Goal: Transaction & Acquisition: Purchase product/service

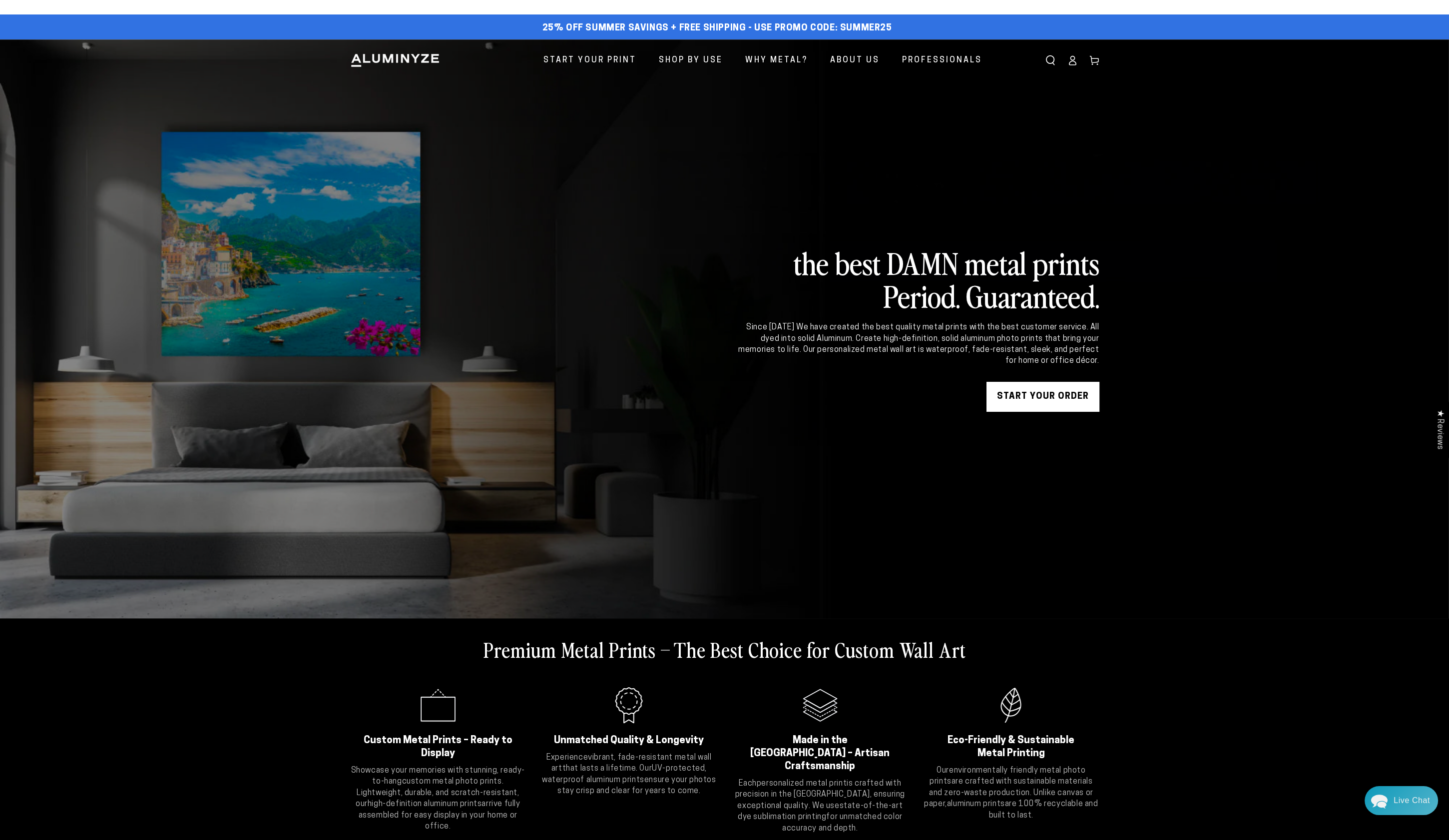
click at [1067, 59] on icon at bounding box center [1072, 60] width 10 height 10
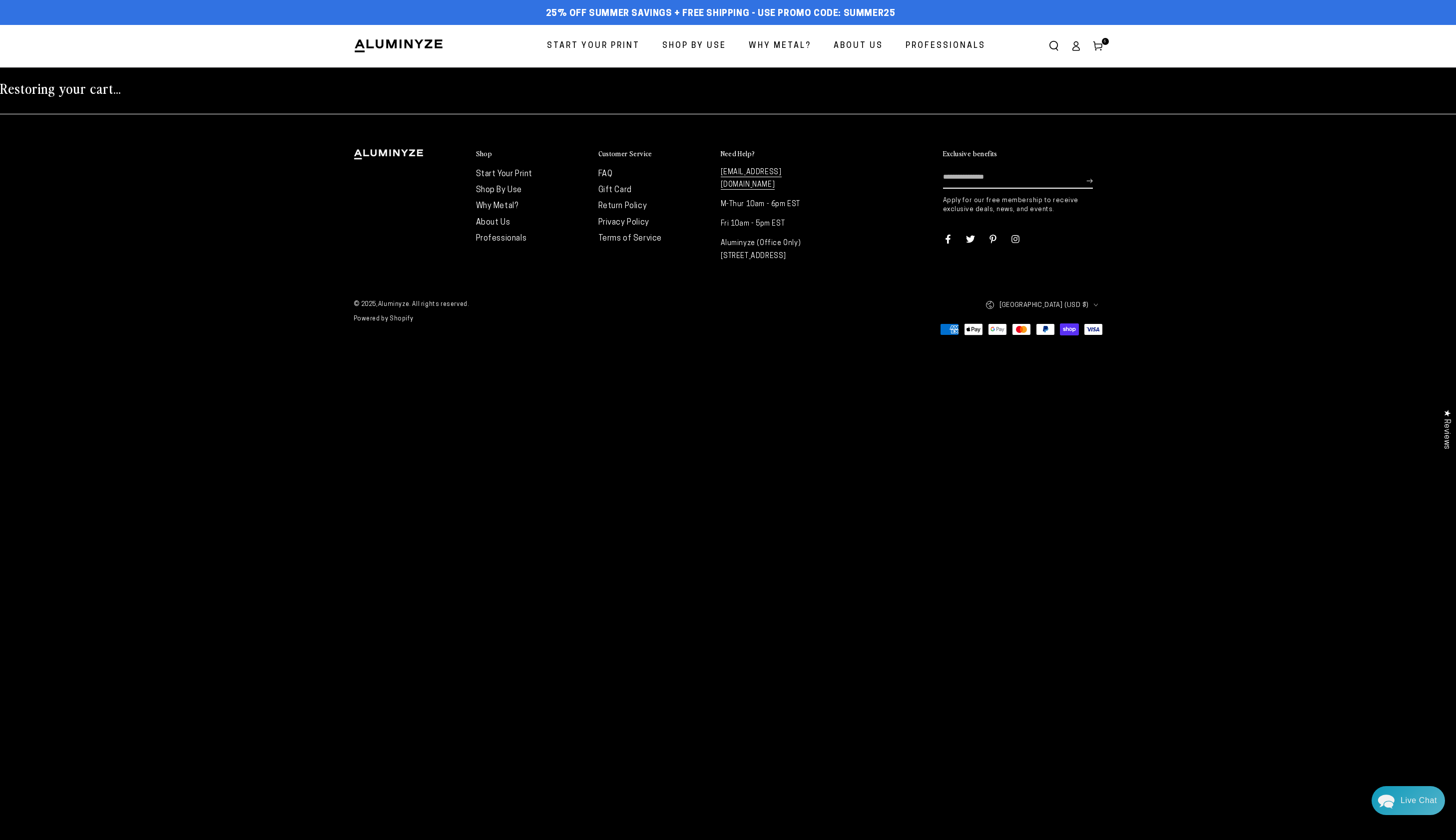
click at [1097, 49] on use at bounding box center [1097, 46] width 8 height 9
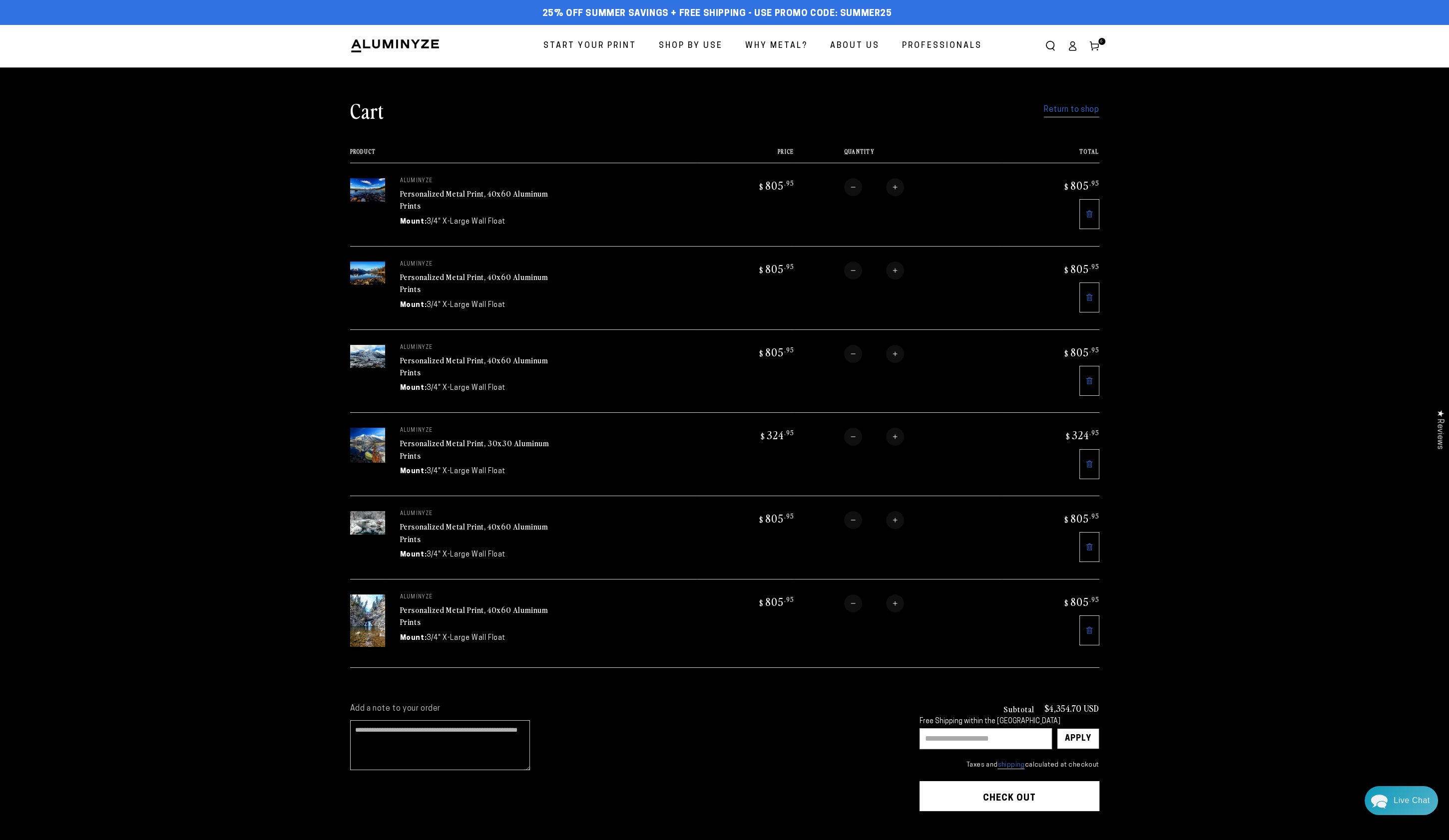
click at [468, 602] on body "Skip to content 25% off Summer Savings + Free Shipping - Use Promo Code: SUMMER…" at bounding box center [724, 563] width 1449 height 1127
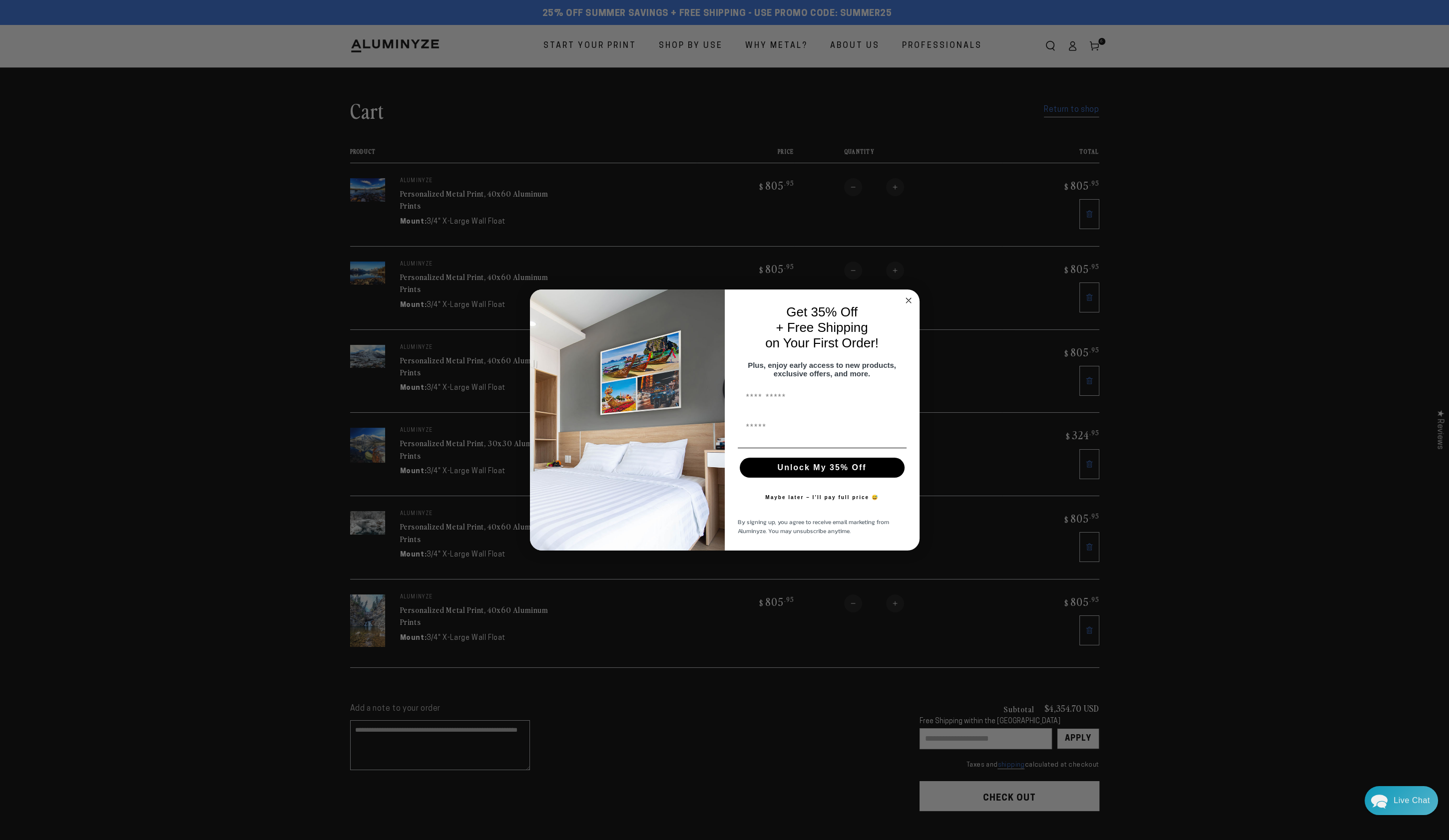
click at [907, 296] on circle "Close dialog" at bounding box center [908, 300] width 11 height 11
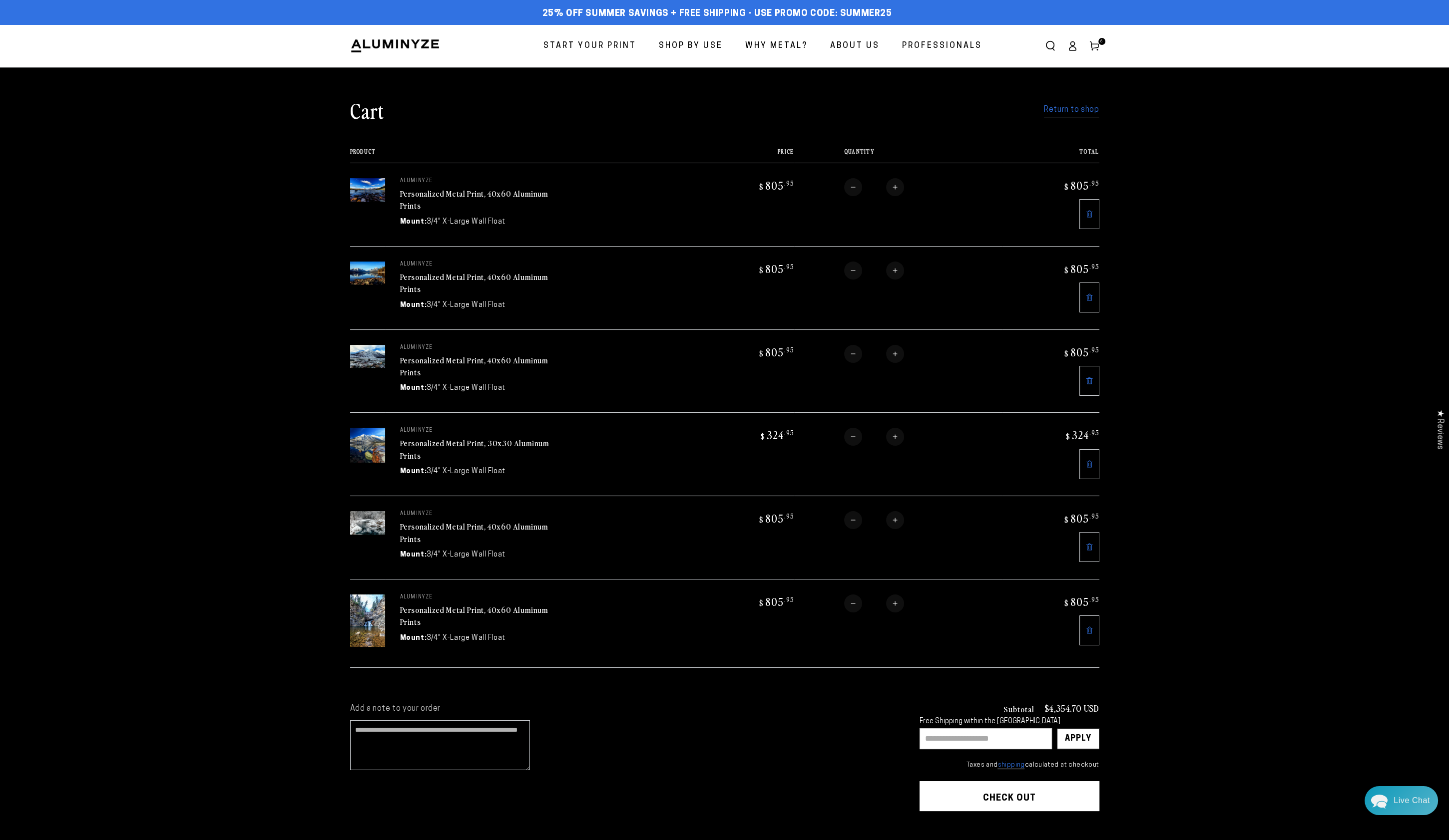
click at [483, 604] on link "Personalized Metal Print, 40x60 Aluminum Prints" at bounding box center [474, 616] width 148 height 24
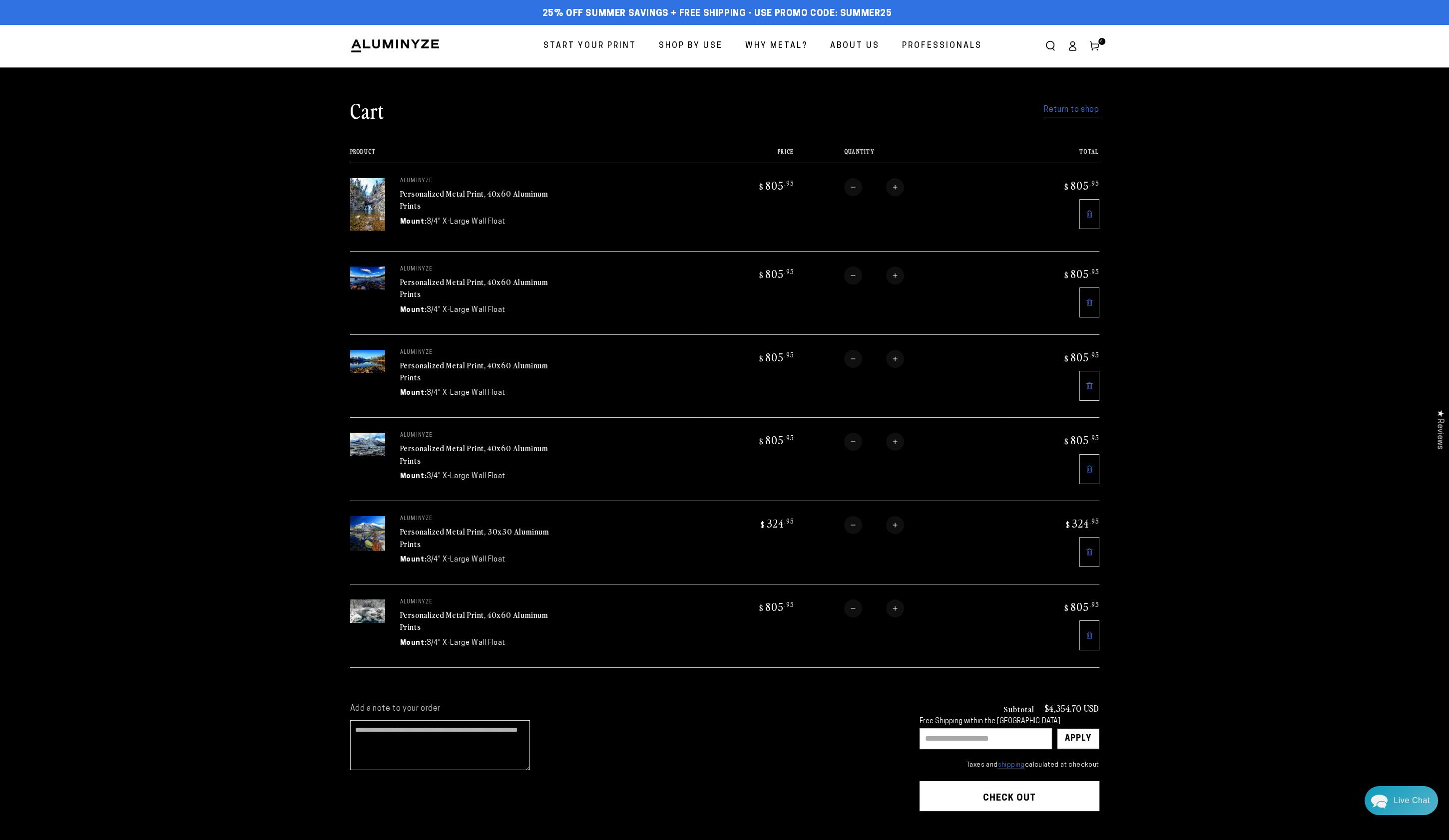
click at [467, 611] on link "Personalized Metal Print, 40x60 Aluminum Prints" at bounding box center [474, 621] width 148 height 24
click at [470, 609] on link "Personalized Metal Print, 30x30 Aluminum Prints" at bounding box center [475, 621] width 149 height 24
click at [469, 609] on link "Personalized Metal Print, 40x60 Aluminum Prints" at bounding box center [474, 621] width 148 height 24
click at [451, 609] on link "Personalized Metal Print, 40x60 Aluminum Prints" at bounding box center [474, 621] width 148 height 24
click at [455, 609] on link "Personalized Metal Print, 40x60 Aluminum Prints" at bounding box center [474, 621] width 148 height 24
